Goal: Leave review/rating: Leave review/rating

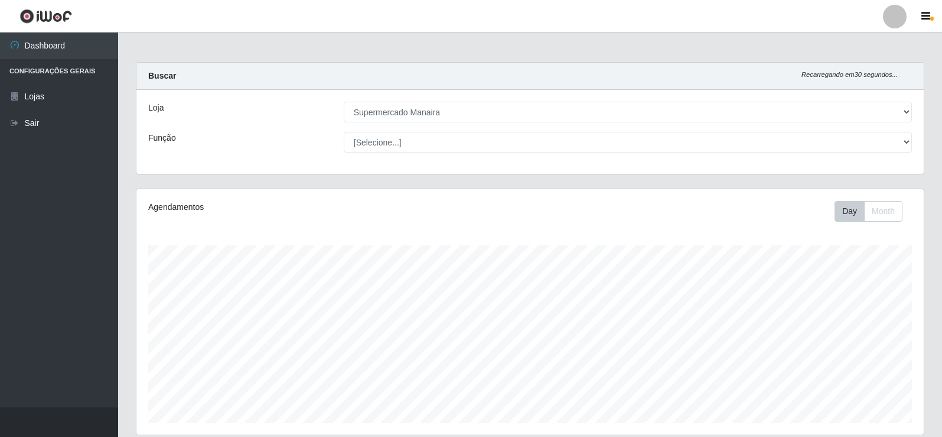
select select "443"
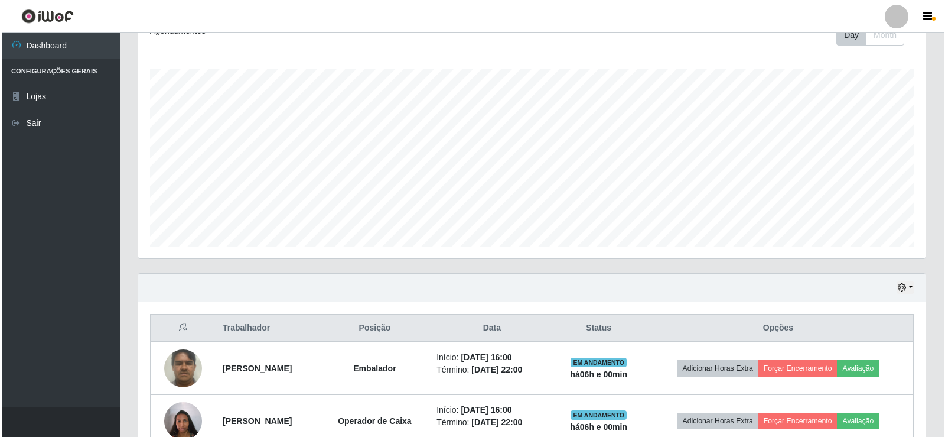
scroll to position [243, 0]
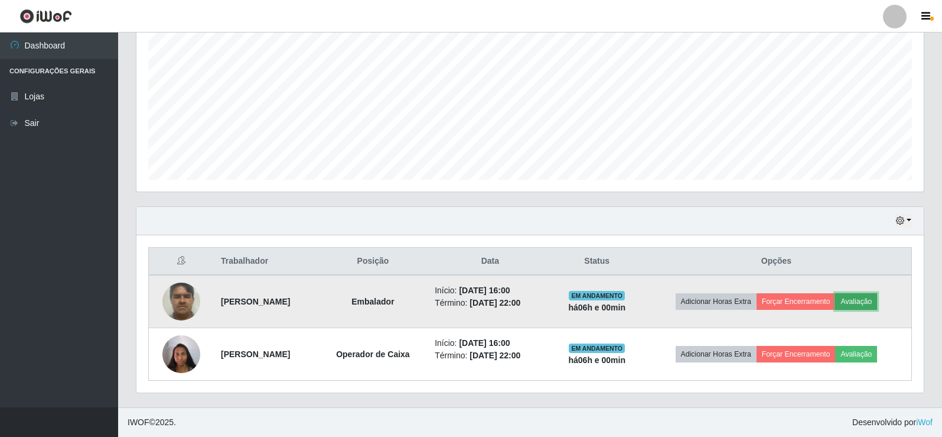
click at [864, 305] on button "Avaliação" at bounding box center [856, 301] width 42 height 17
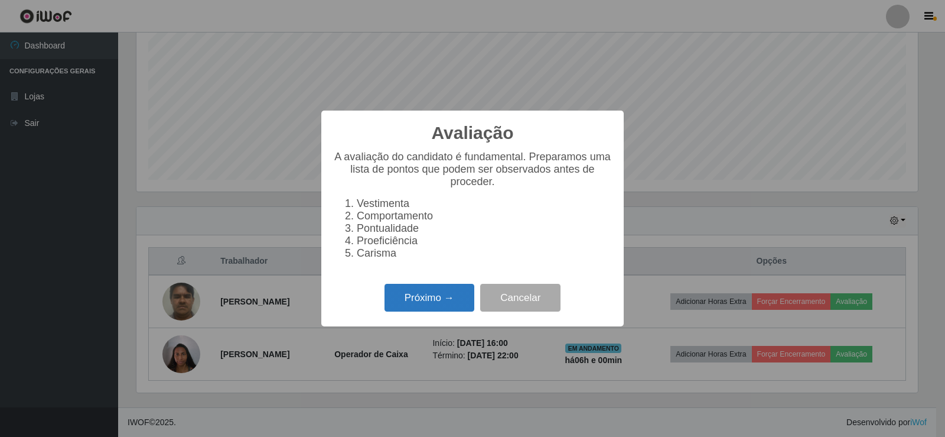
click at [425, 311] on button "Próximo →" at bounding box center [430, 298] width 90 height 28
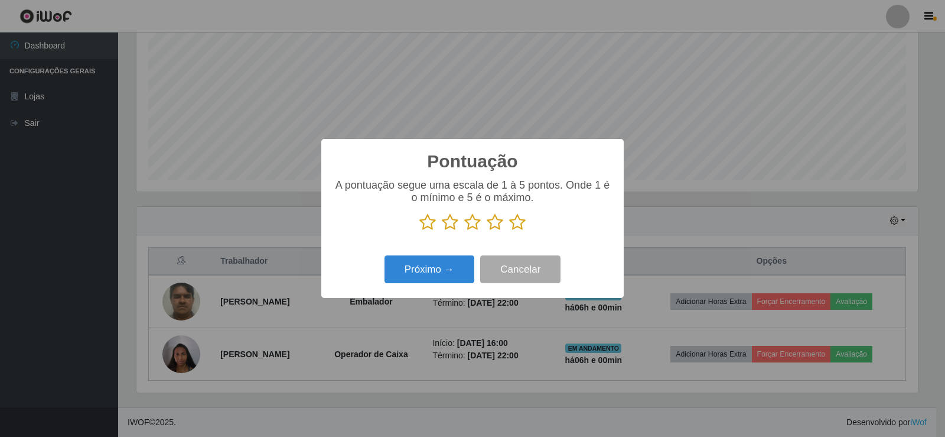
scroll to position [590566, 590030]
drag, startPoint x: 519, startPoint y: 223, endPoint x: 507, endPoint y: 237, distance: 18.5
click at [520, 223] on icon at bounding box center [517, 222] width 17 height 18
click at [509, 231] on input "radio" at bounding box center [509, 231] width 0 height 0
click at [455, 264] on button "Próximo →" at bounding box center [430, 269] width 90 height 28
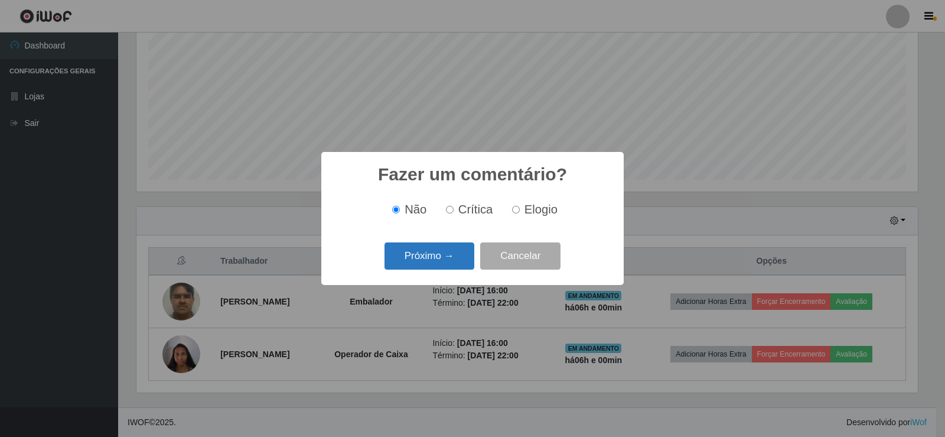
click at [457, 262] on button "Próximo →" at bounding box center [430, 256] width 90 height 28
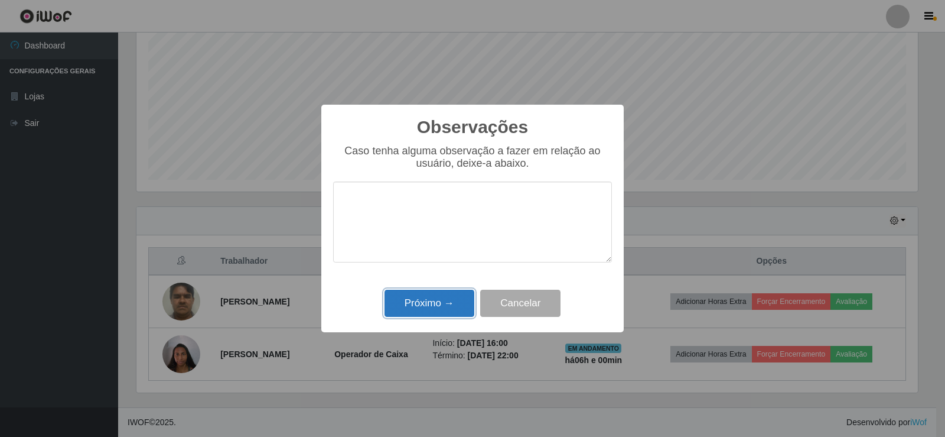
click at [448, 299] on button "Próximo →" at bounding box center [430, 303] width 90 height 28
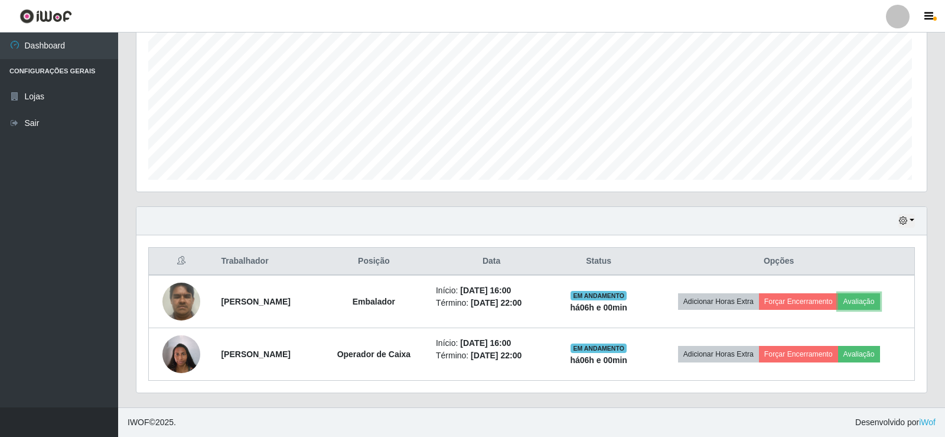
scroll to position [245, 788]
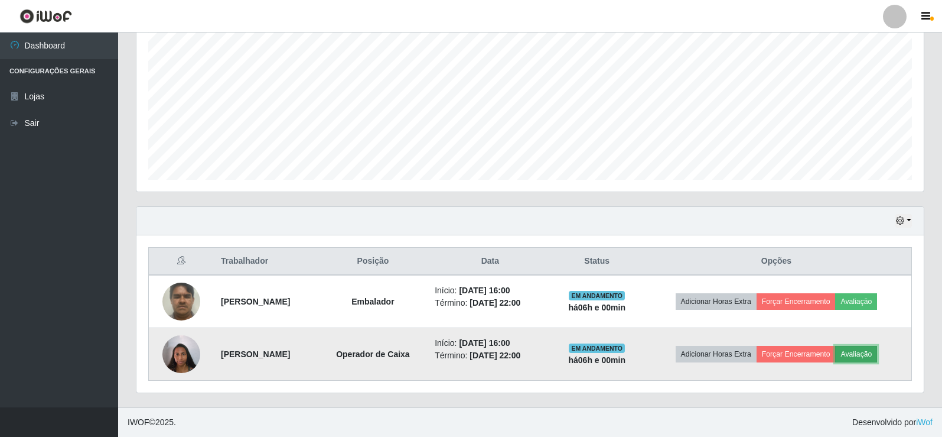
click at [877, 354] on button "Avaliação" at bounding box center [856, 354] width 42 height 17
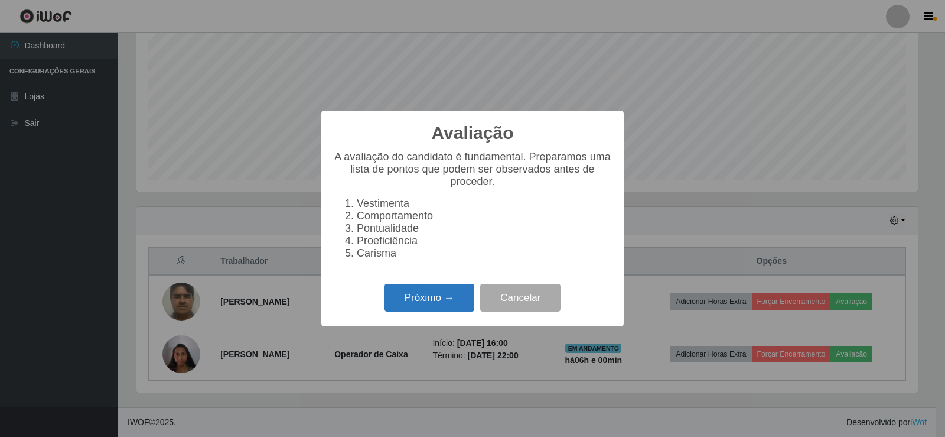
click at [457, 311] on button "Próximo →" at bounding box center [430, 298] width 90 height 28
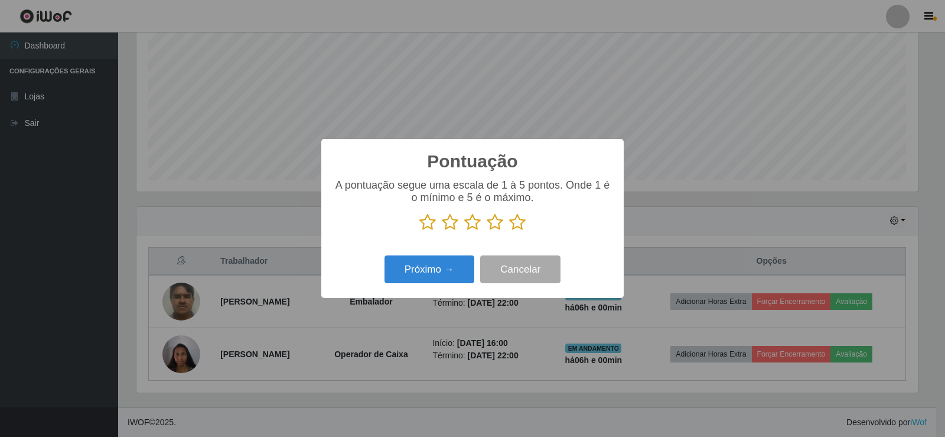
drag, startPoint x: 519, startPoint y: 225, endPoint x: 512, endPoint y: 236, distance: 13.3
click at [519, 226] on icon at bounding box center [517, 222] width 17 height 18
click at [509, 231] on input "radio" at bounding box center [509, 231] width 0 height 0
click at [463, 266] on button "Próximo →" at bounding box center [430, 269] width 90 height 28
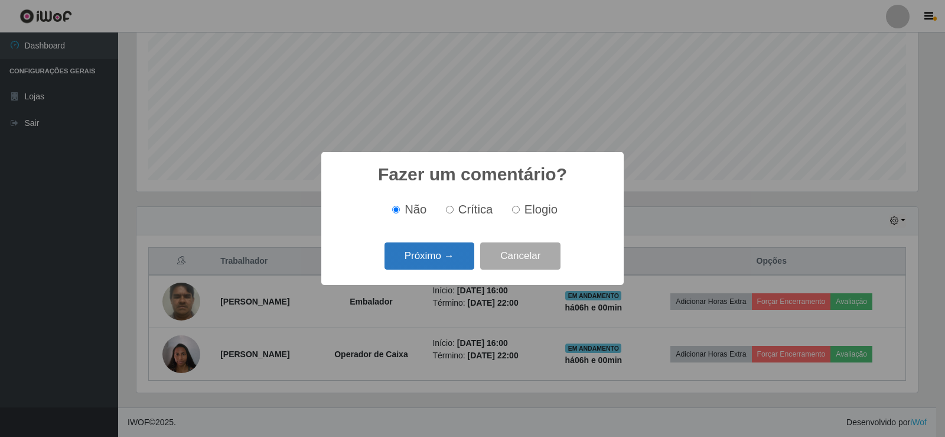
click at [464, 264] on button "Próximo →" at bounding box center [430, 256] width 90 height 28
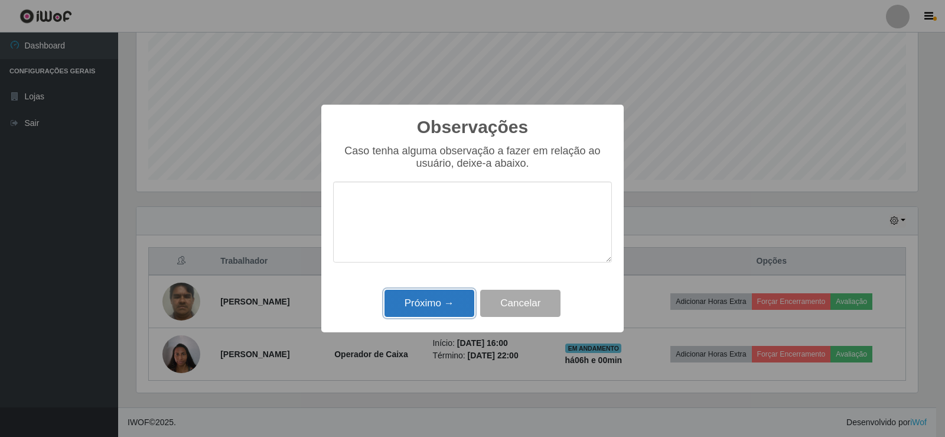
click at [440, 302] on button "Próximo →" at bounding box center [430, 303] width 90 height 28
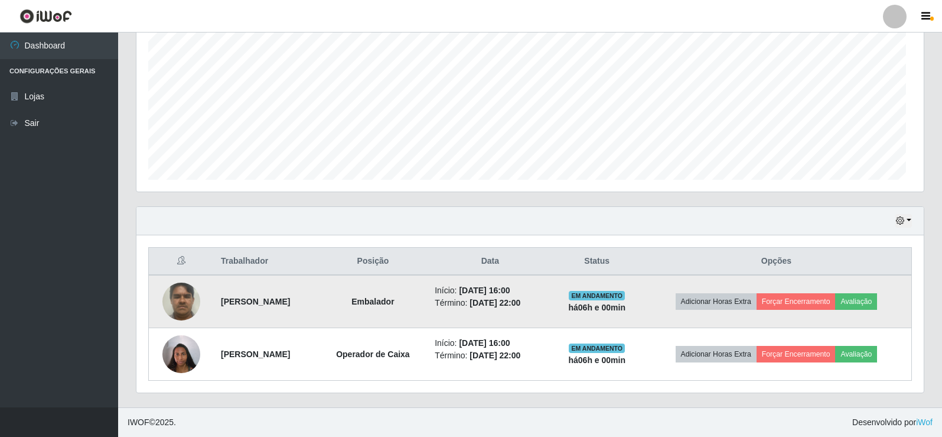
scroll to position [245, 788]
click at [819, 302] on button "Forçar Encerramento" at bounding box center [796, 301] width 79 height 17
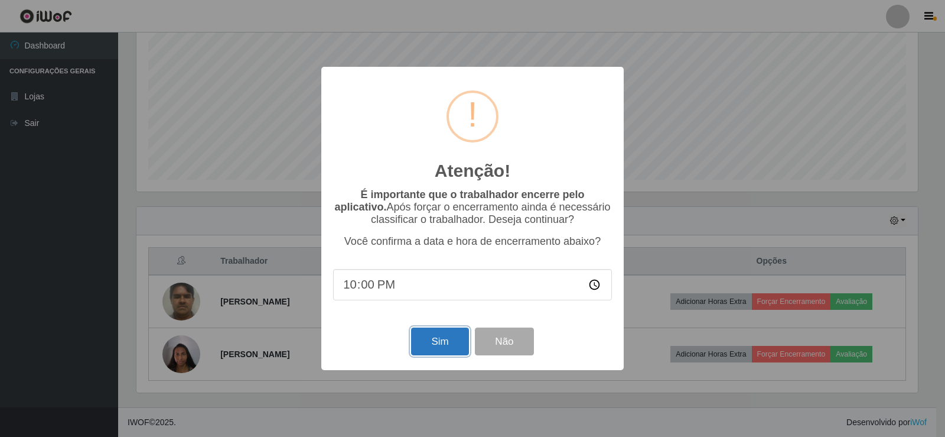
click at [455, 341] on button "Sim" at bounding box center [439, 341] width 57 height 28
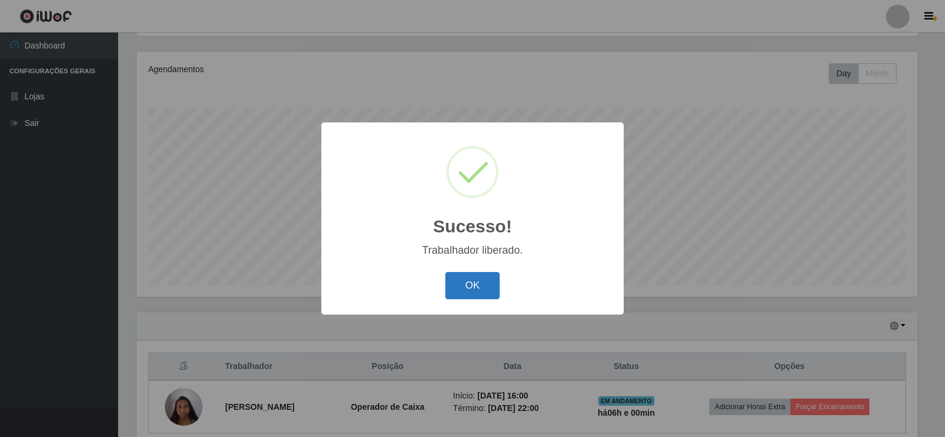
click at [486, 288] on button "OK" at bounding box center [472, 286] width 55 height 28
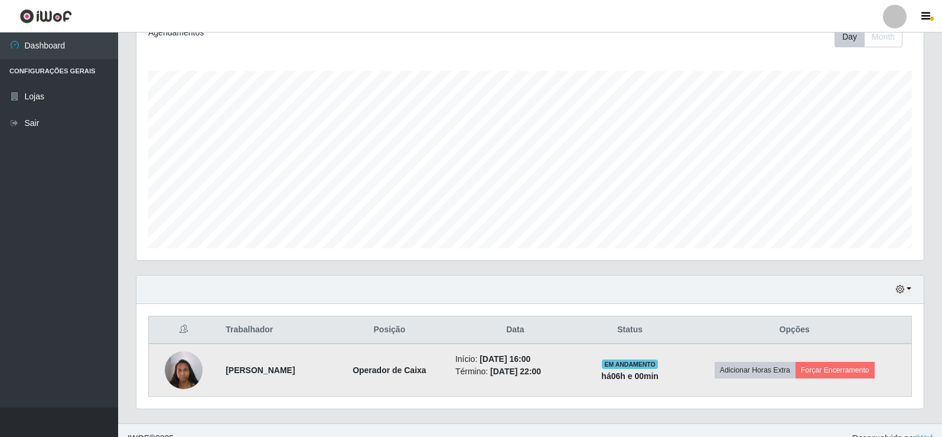
scroll to position [190, 0]
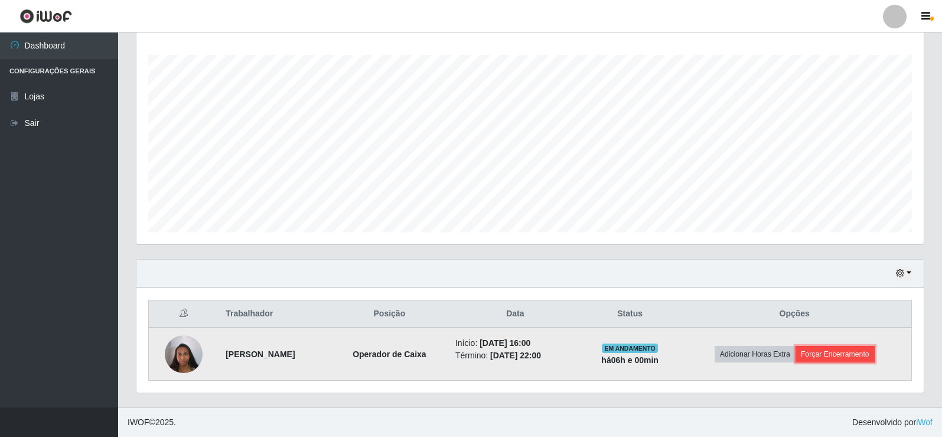
click at [831, 359] on button "Forçar Encerramento" at bounding box center [835, 354] width 79 height 17
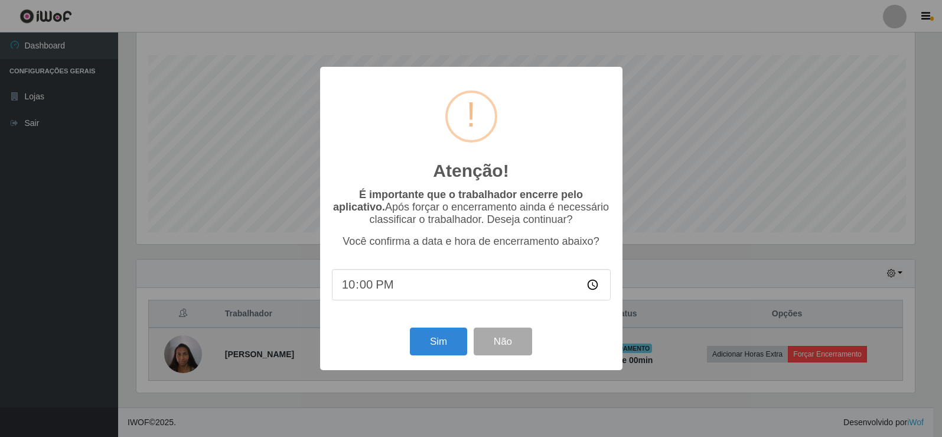
scroll to position [245, 782]
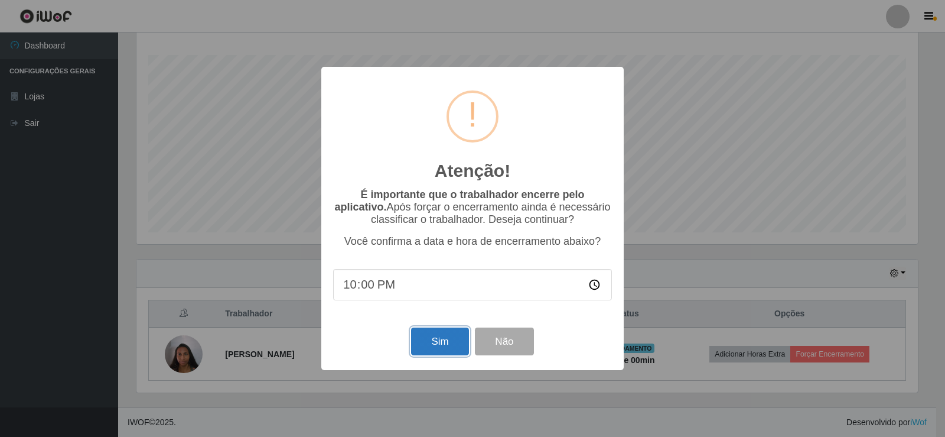
click at [437, 347] on button "Sim" at bounding box center [439, 341] width 57 height 28
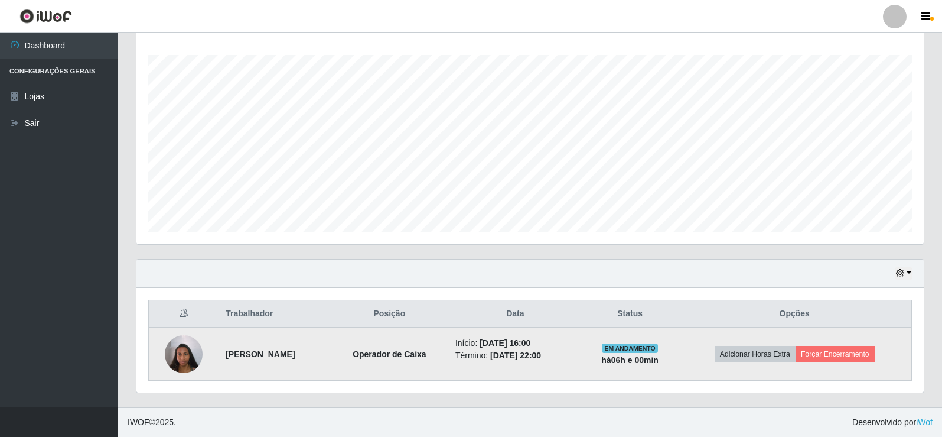
scroll to position [0, 0]
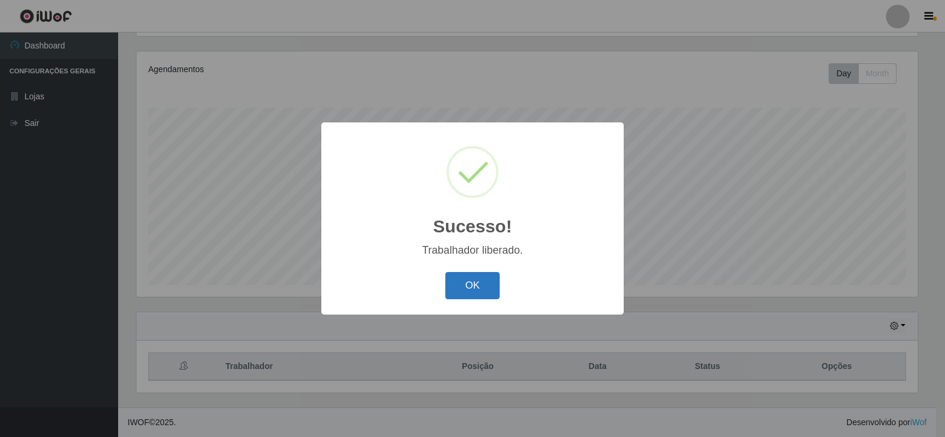
click at [472, 289] on button "OK" at bounding box center [472, 286] width 55 height 28
